Goal: Check status

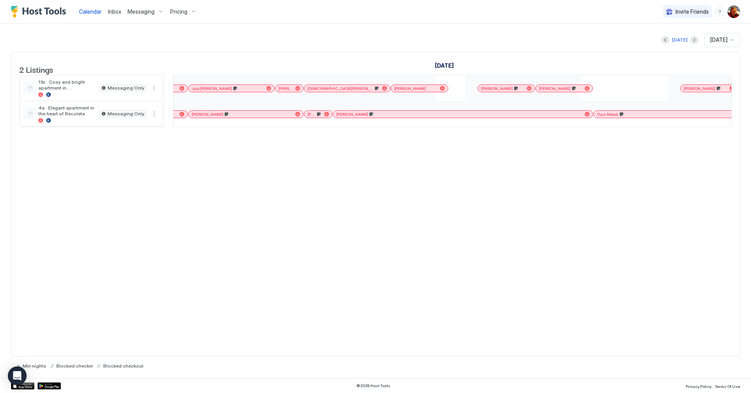
scroll to position [0, 606]
click at [672, 40] on div "[DATE]" at bounding box center [680, 39] width 16 height 7
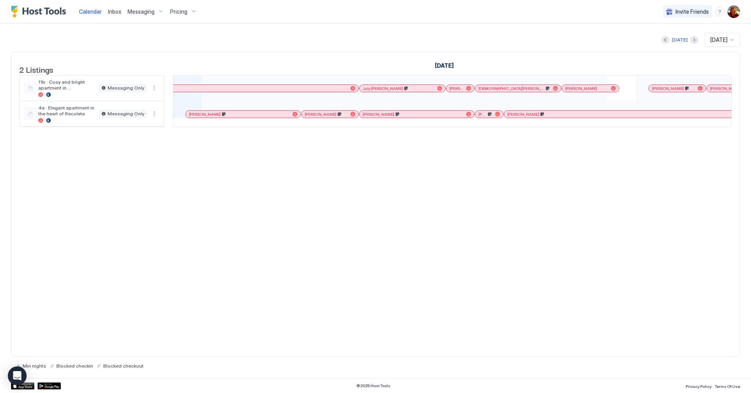
click at [217, 117] on div at bounding box center [217, 114] width 6 height 6
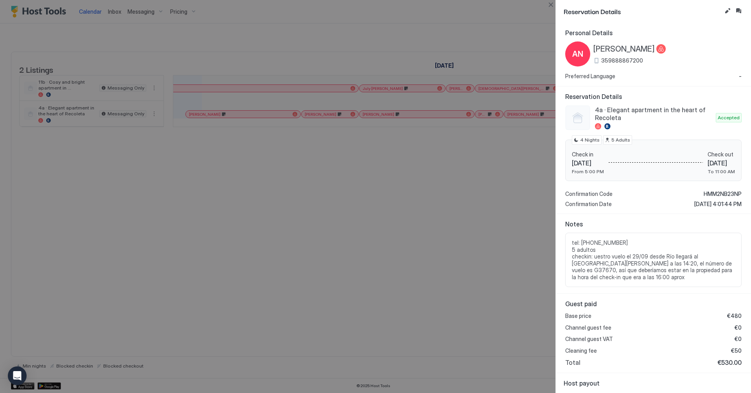
scroll to position [58, 0]
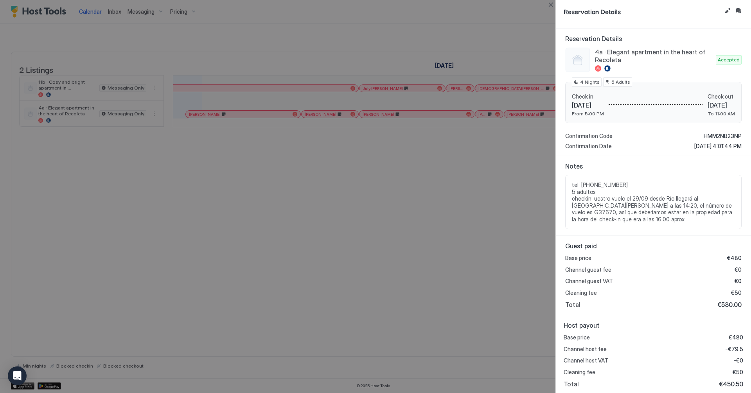
click at [453, 264] on div at bounding box center [375, 196] width 751 height 393
